Goal: Task Accomplishment & Management: Use online tool/utility

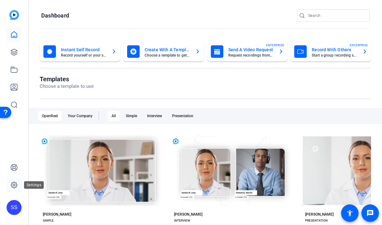
click at [18, 186] on link at bounding box center [14, 185] width 15 height 15
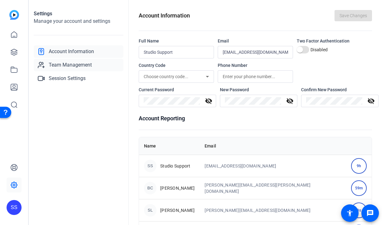
click at [52, 64] on span "Team Management" at bounding box center [70, 65] width 43 height 8
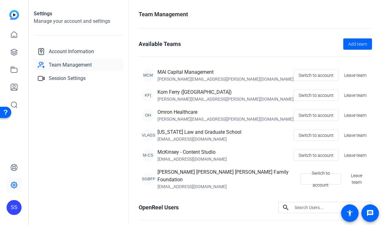
scroll to position [152, 0]
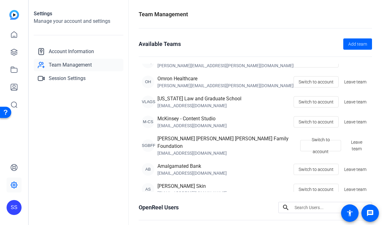
click at [13, 205] on div "SS" at bounding box center [14, 207] width 15 height 15
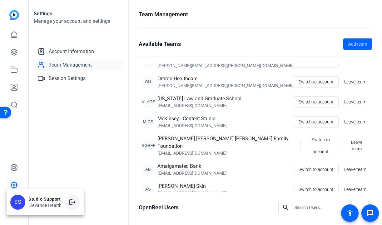
click at [72, 201] on mat-icon "logout" at bounding box center [73, 203] width 8 height 8
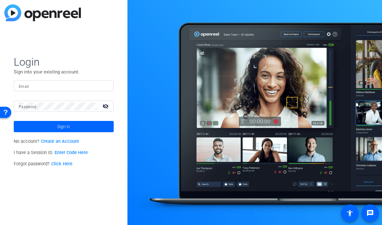
click at [100, 88] on input "Email" at bounding box center [64, 86] width 90 height 8
click at [84, 86] on input "Email" at bounding box center [64, 86] width 90 height 8
click at [103, 86] on img at bounding box center [103, 86] width 4 height 8
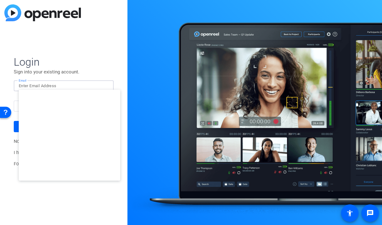
type input "smulligan@openreel.com"
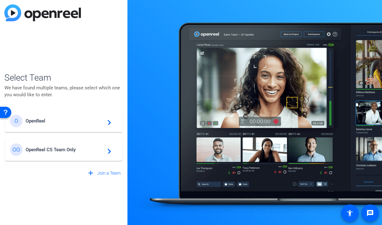
click at [58, 126] on div "O OpenReel navigate_next" at bounding box center [64, 121] width 108 height 13
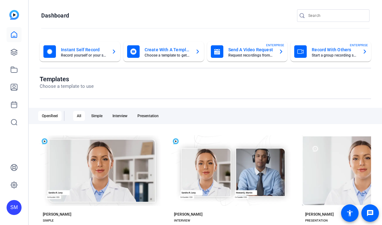
click at [18, 214] on div "SM" at bounding box center [14, 207] width 15 height 15
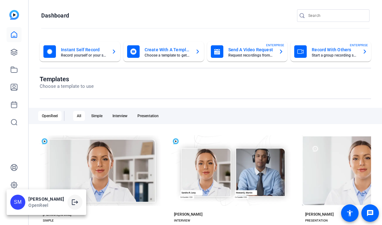
click at [83, 201] on span at bounding box center [75, 202] width 15 height 15
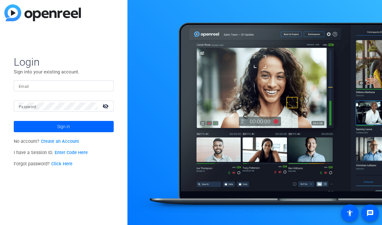
click at [107, 89] on div at bounding box center [64, 85] width 90 height 11
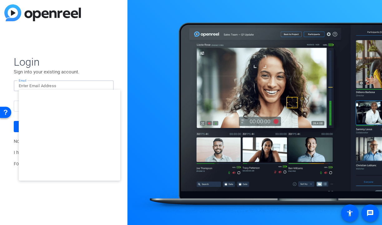
type input "[EMAIL_ADDRESS][DOMAIN_NAME]"
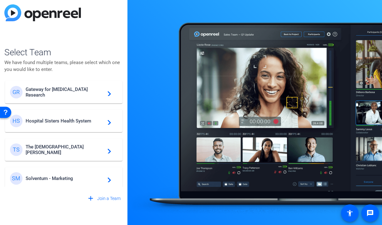
scroll to position [237, 0]
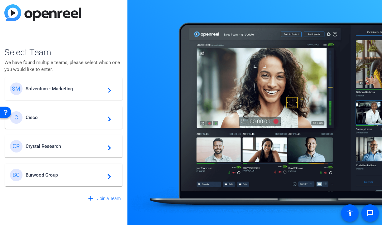
click at [56, 146] on span "Crystal Research" at bounding box center [65, 147] width 78 height 6
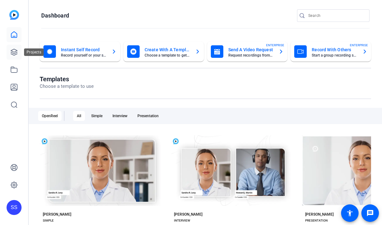
scroll to position [0, 0]
click at [15, 53] on icon at bounding box center [14, 52] width 6 height 6
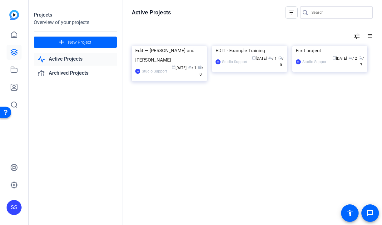
click at [168, 46] on img at bounding box center [169, 46] width 75 height 0
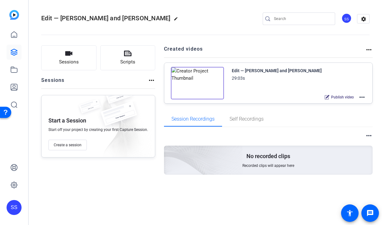
click at [361, 99] on mat-icon "more_horiz" at bounding box center [363, 98] width 8 height 8
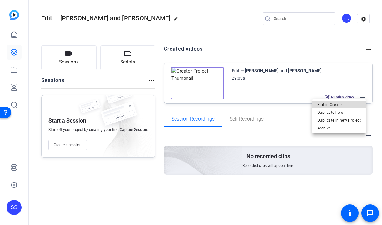
click at [352, 103] on span "Edit in Creator" at bounding box center [339, 105] width 43 height 8
